Goal: Communication & Community: Participate in discussion

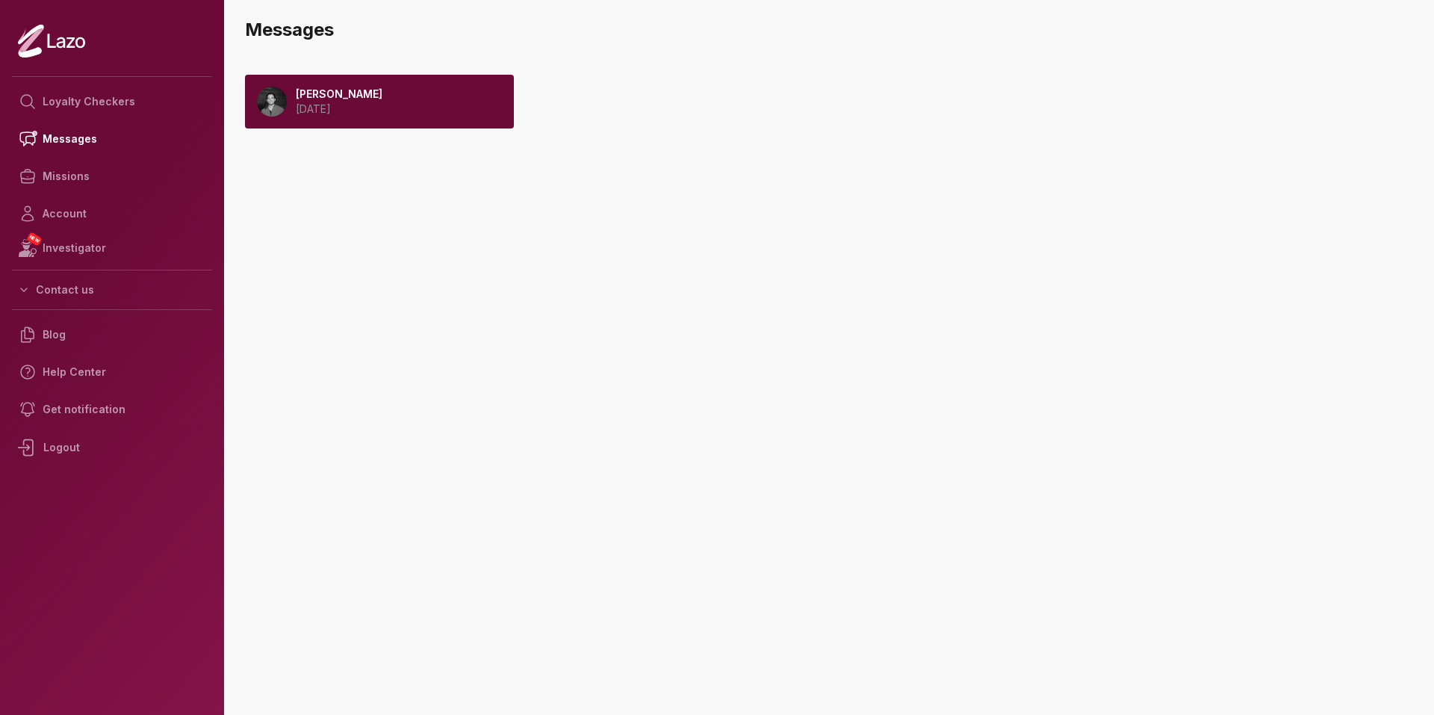
click at [393, 117] on div "Tim 2025 August 21" at bounding box center [379, 102] width 269 height 54
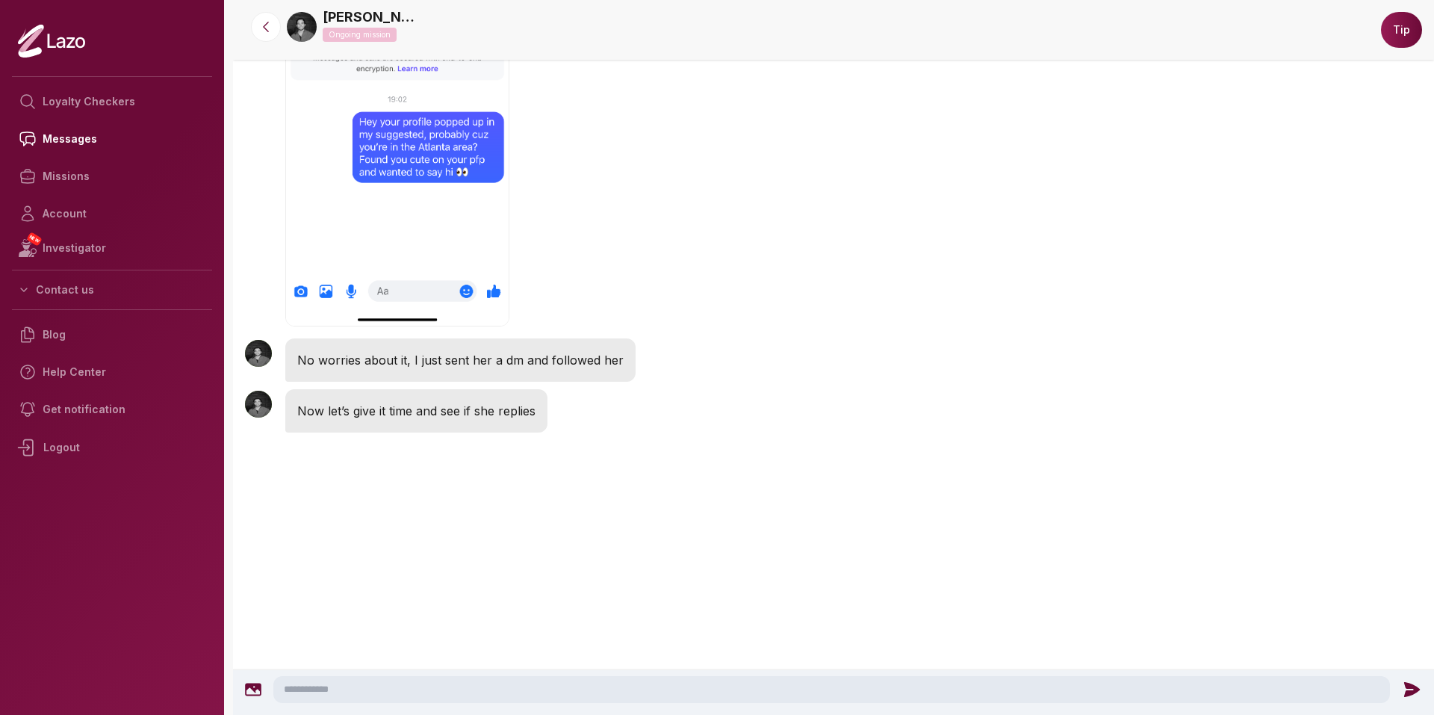
scroll to position [2837, 0]
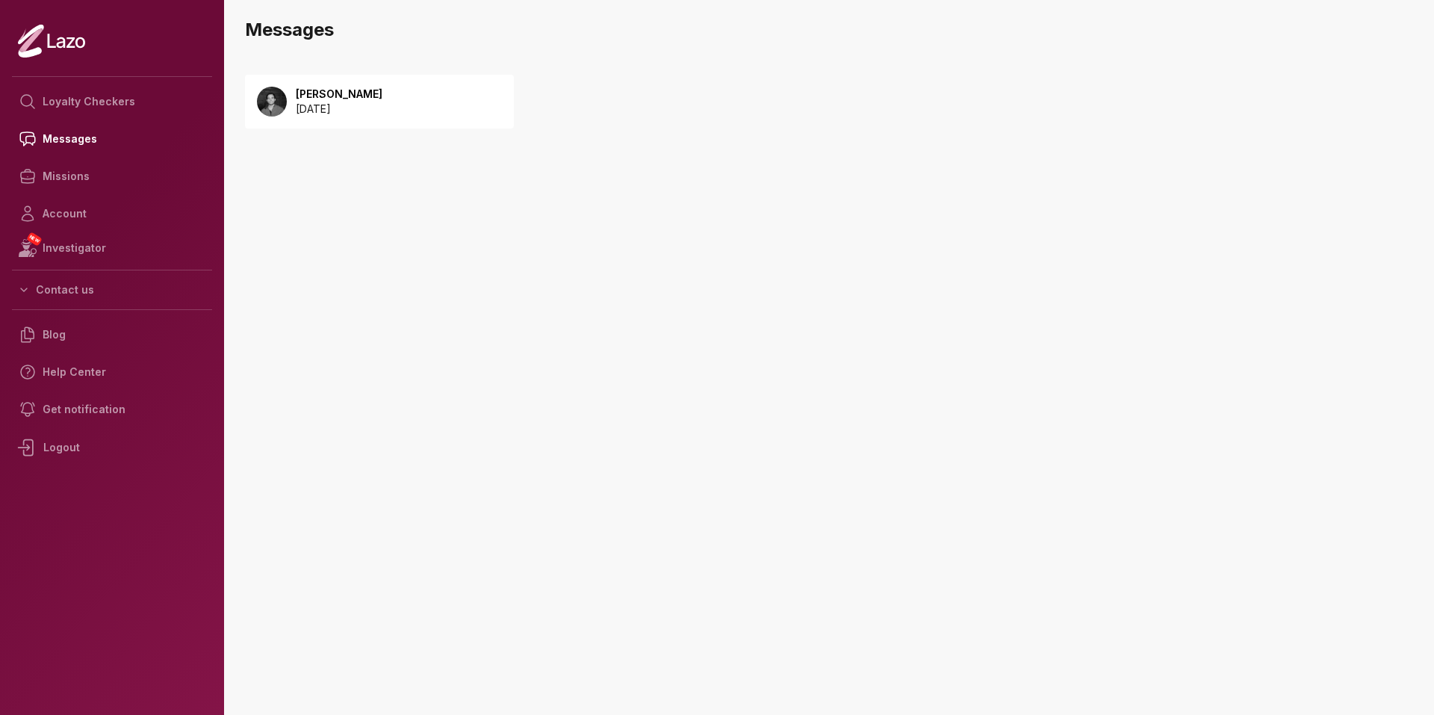
click at [320, 100] on p "[PERSON_NAME]" at bounding box center [339, 94] width 87 height 15
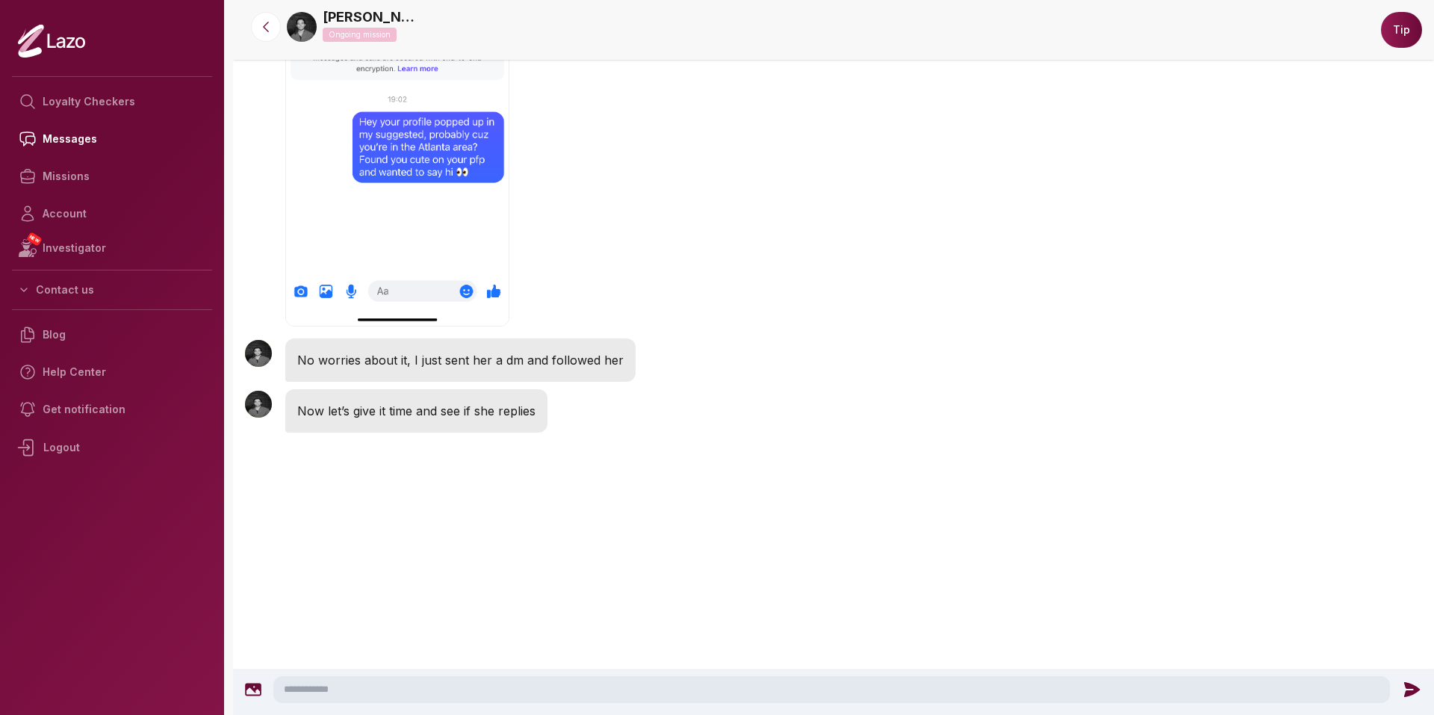
scroll to position [2713, 0]
drag, startPoint x: 431, startPoint y: 483, endPoint x: 512, endPoint y: 487, distance: 80.8
click at [512, 370] on p "No worries about it, I just sent her a dm and followed her" at bounding box center [460, 359] width 326 height 19
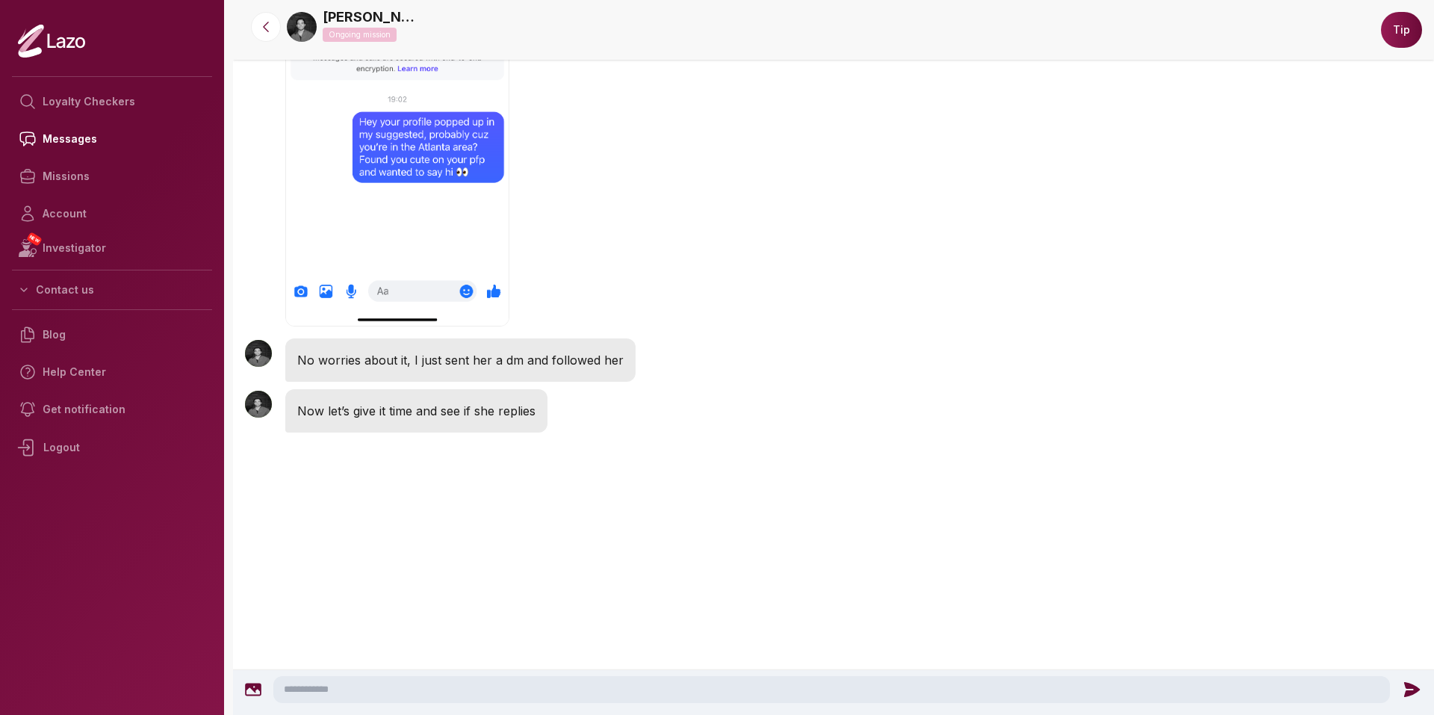
click at [662, 385] on div "Tim 1:02 PM No worries about it, I just sent her a dm and followed her" at bounding box center [833, 360] width 1201 height 51
click at [263, 16] on button at bounding box center [266, 27] width 30 height 30
